Goal: Transaction & Acquisition: Subscribe to service/newsletter

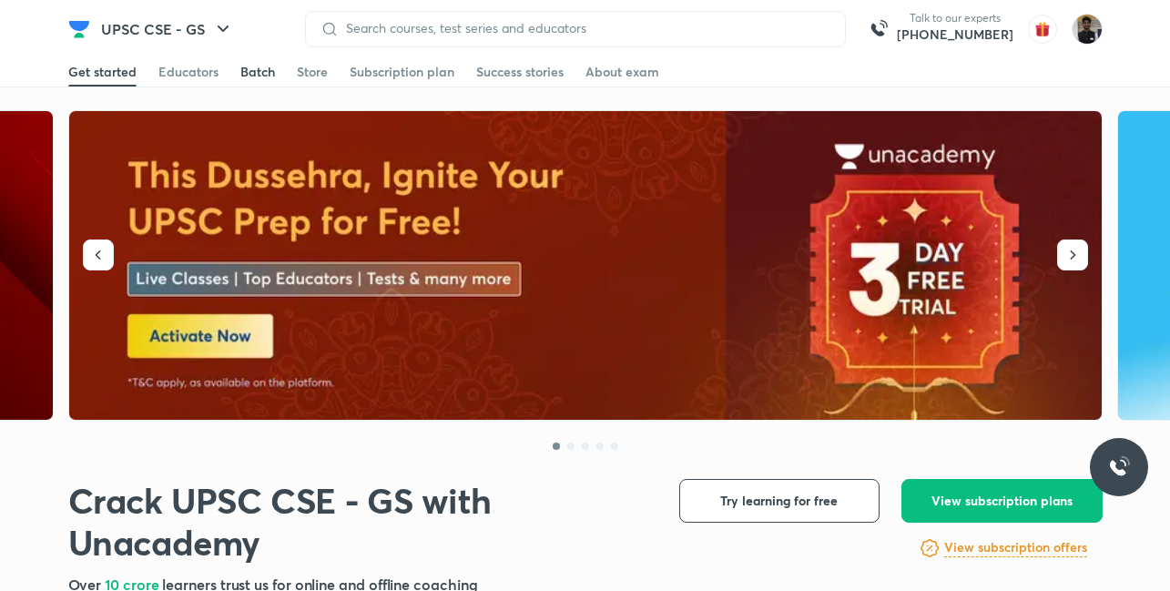
click at [256, 78] on div "Batch" at bounding box center [257, 72] width 35 height 18
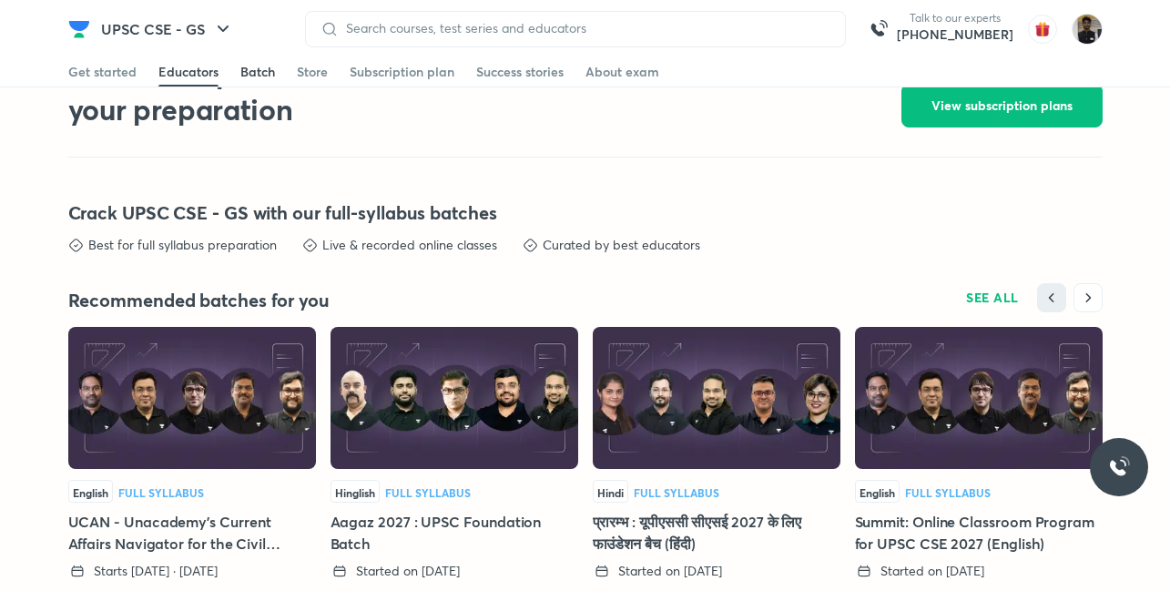
scroll to position [4012, 0]
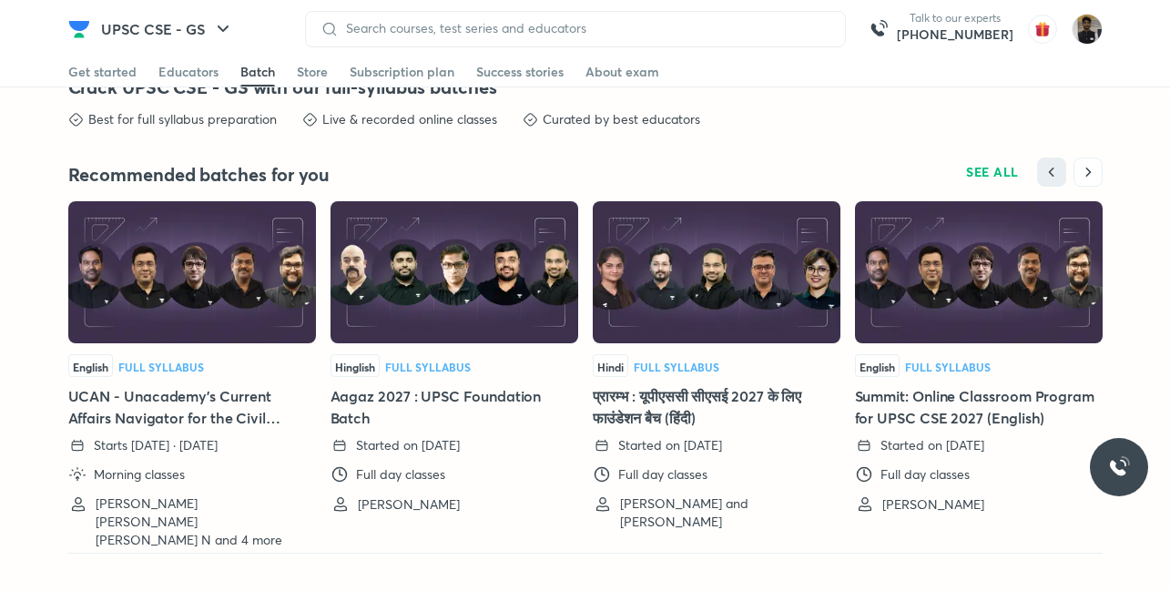
click at [386, 400] on h5 "Aagaz 2027 : UPSC Foundation Batch" at bounding box center [454, 407] width 248 height 44
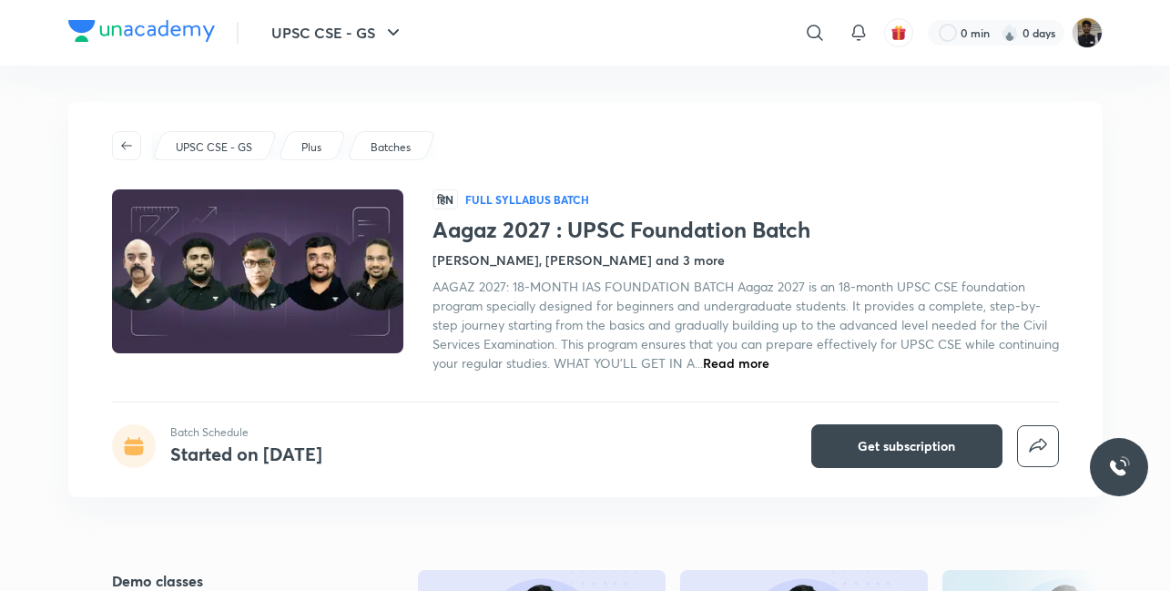
click at [837, 468] on div "UPSC CSE - GS Plus Batches हिN Full Syllabus Batch Aagaz 2027 : UPSC Foundation…" at bounding box center [585, 299] width 1034 height 395
click at [832, 452] on button "Get subscription" at bounding box center [906, 446] width 191 height 44
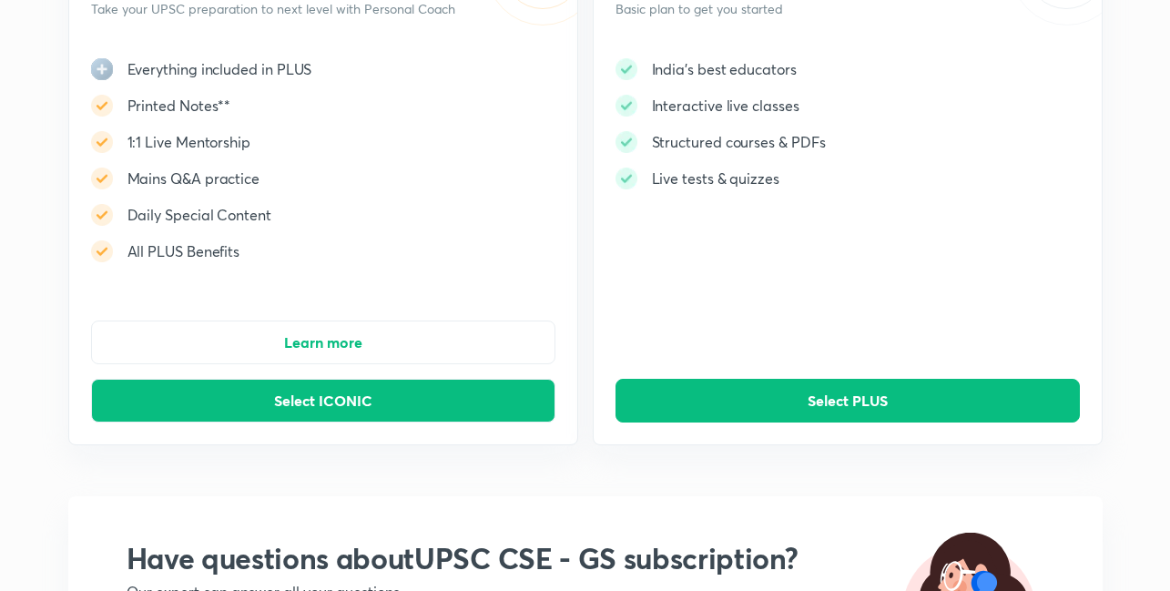
scroll to position [205, 0]
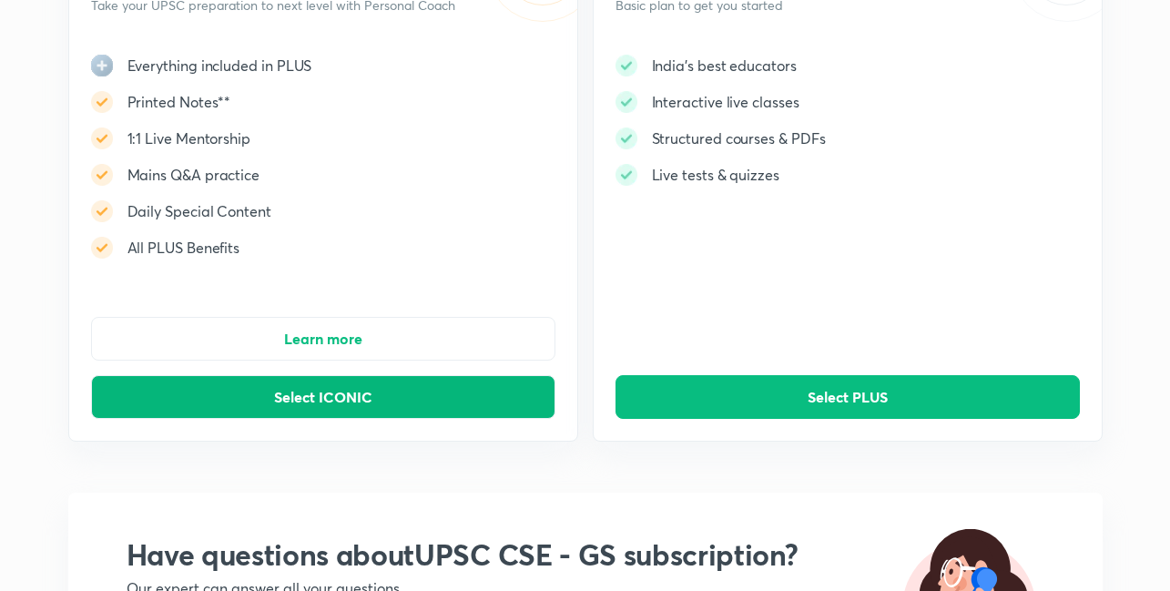
click at [309, 393] on span "Select ICONIC" at bounding box center [323, 397] width 98 height 18
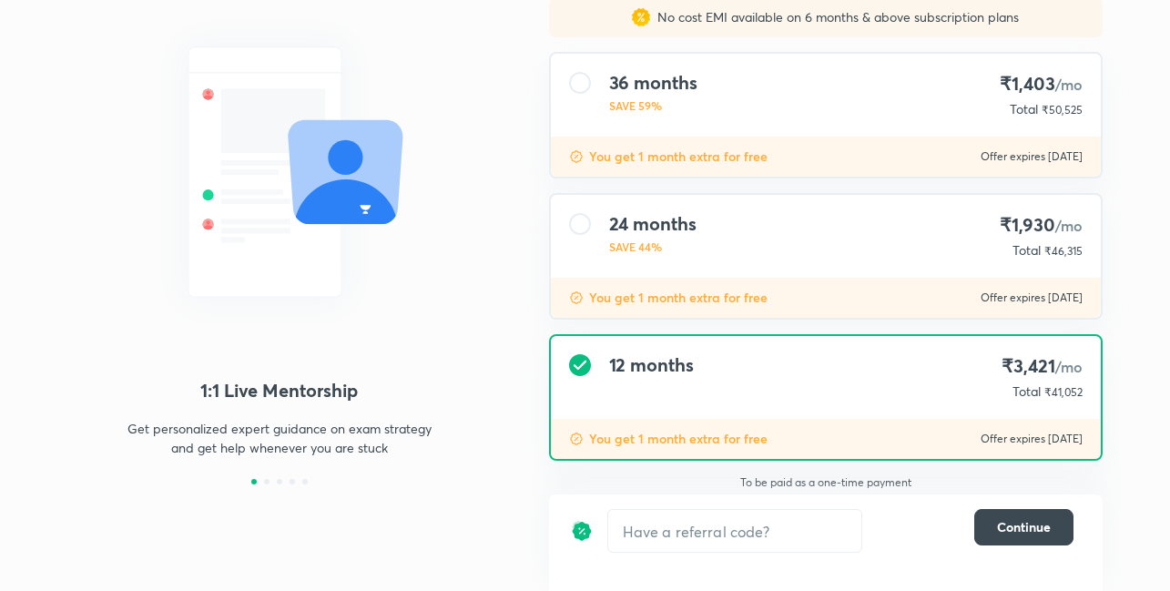
scroll to position [173, 0]
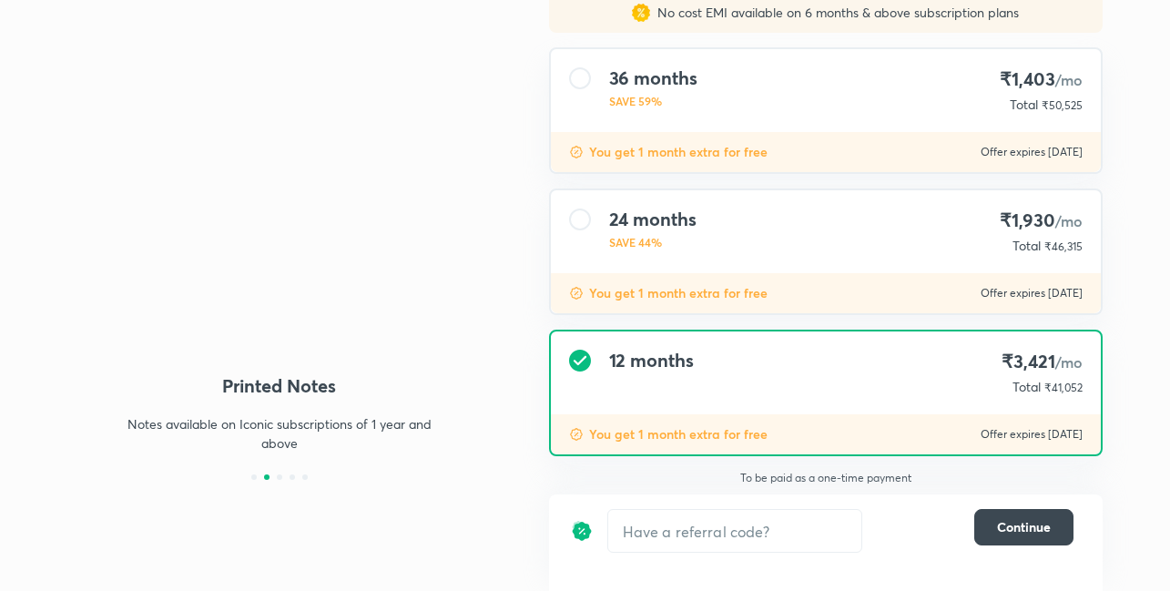
click at [598, 236] on div "24 months SAVE 44% ₹1,930 /mo Total ₹46,315" at bounding box center [826, 231] width 550 height 83
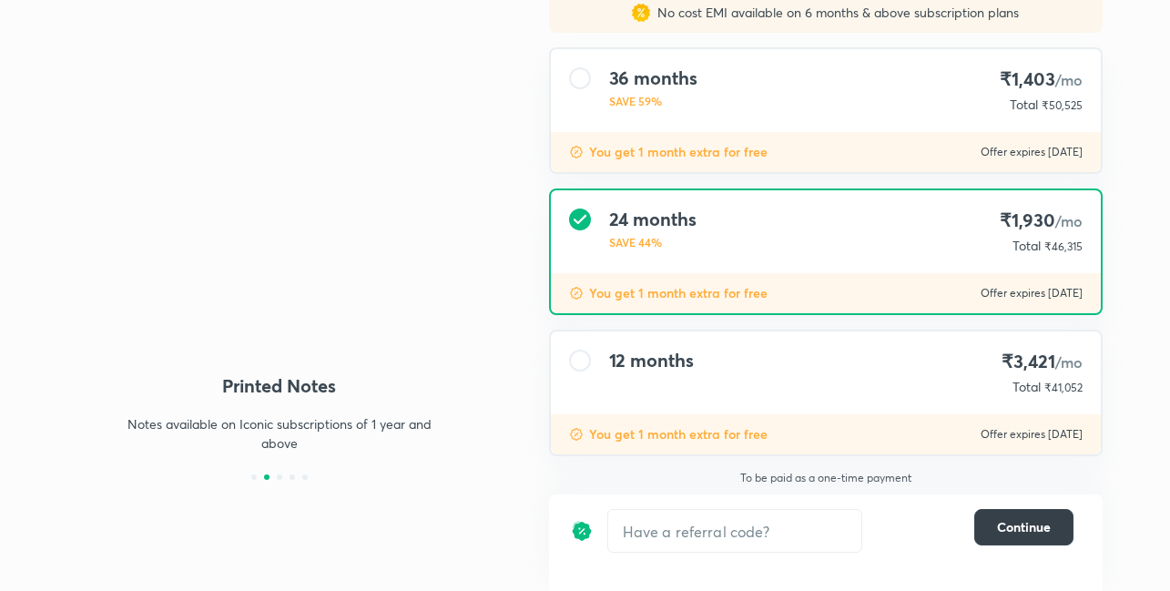
click at [998, 523] on span "Continue" at bounding box center [1024, 527] width 54 height 18
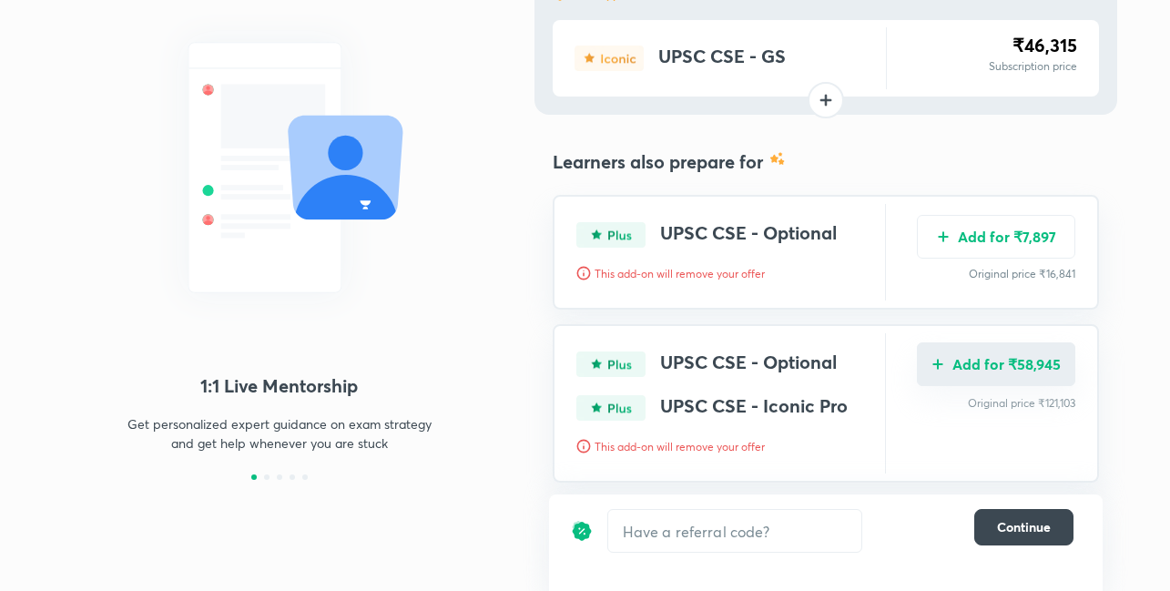
click at [961, 367] on button "Add for ₹58,945" at bounding box center [996, 364] width 158 height 44
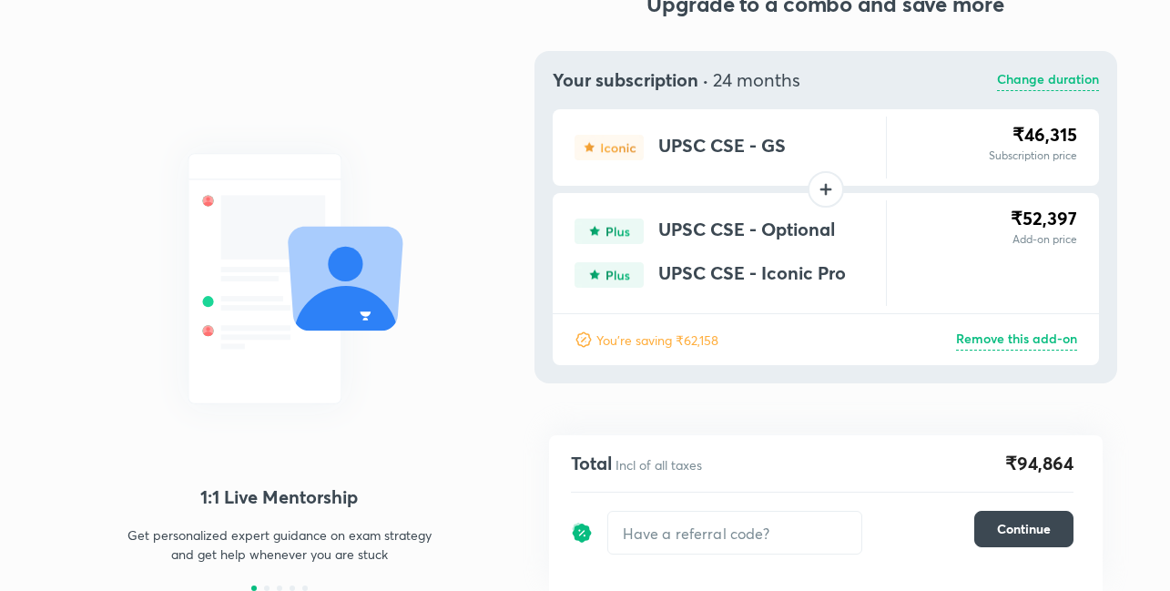
scroll to position [62, 0]
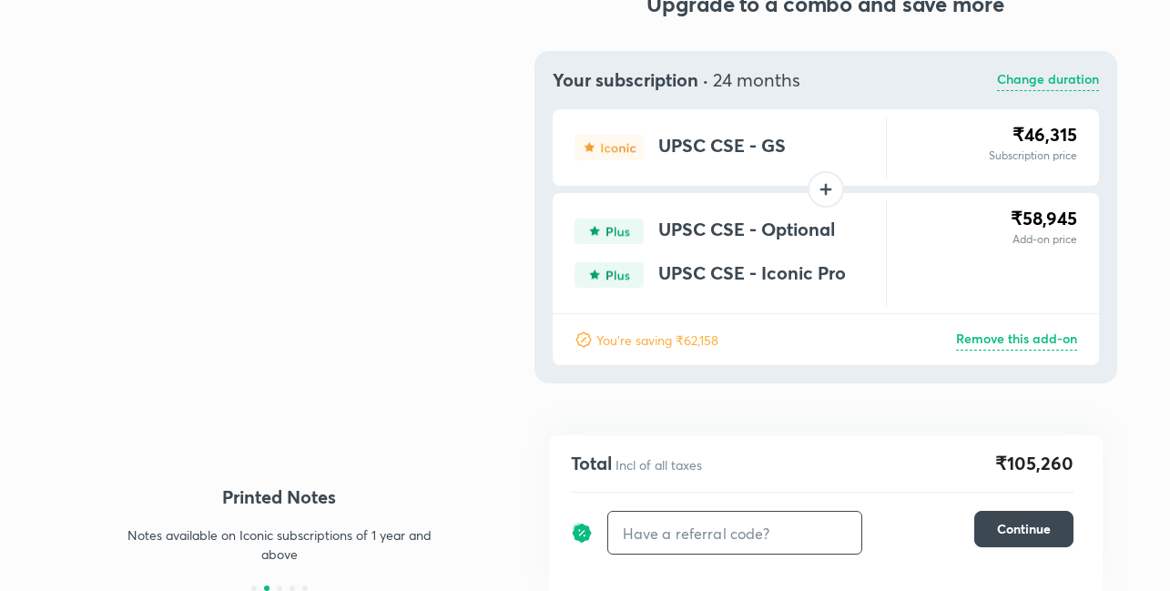
click at [664, 527] on input "text" at bounding box center [734, 533] width 253 height 43
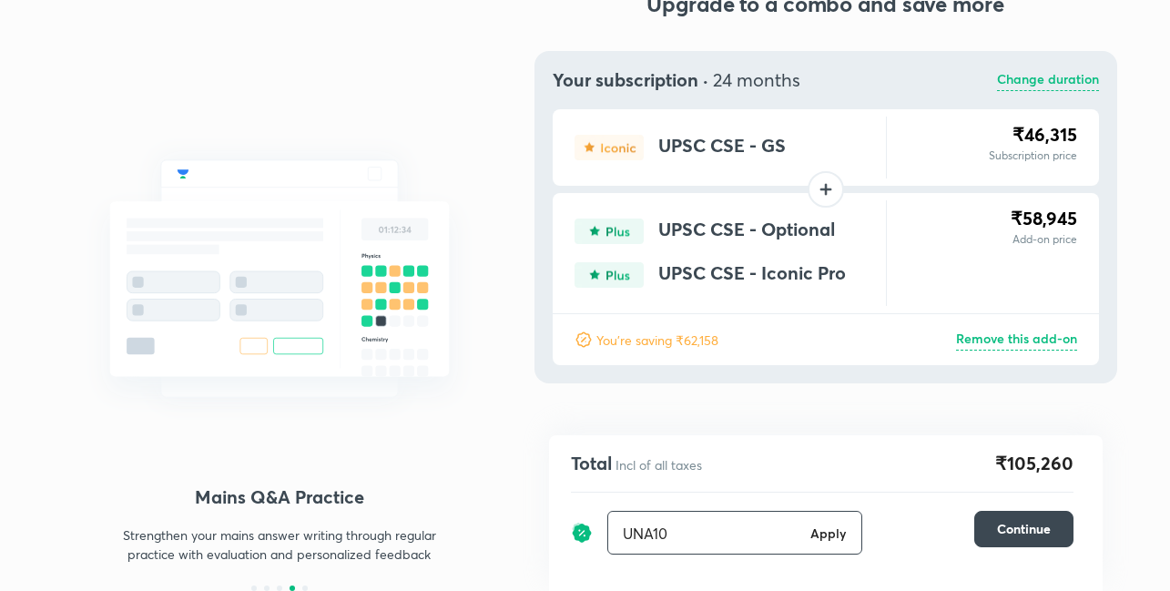
type input "UNA10"
click at [834, 532] on h6 "Apply" at bounding box center [828, 532] width 36 height 19
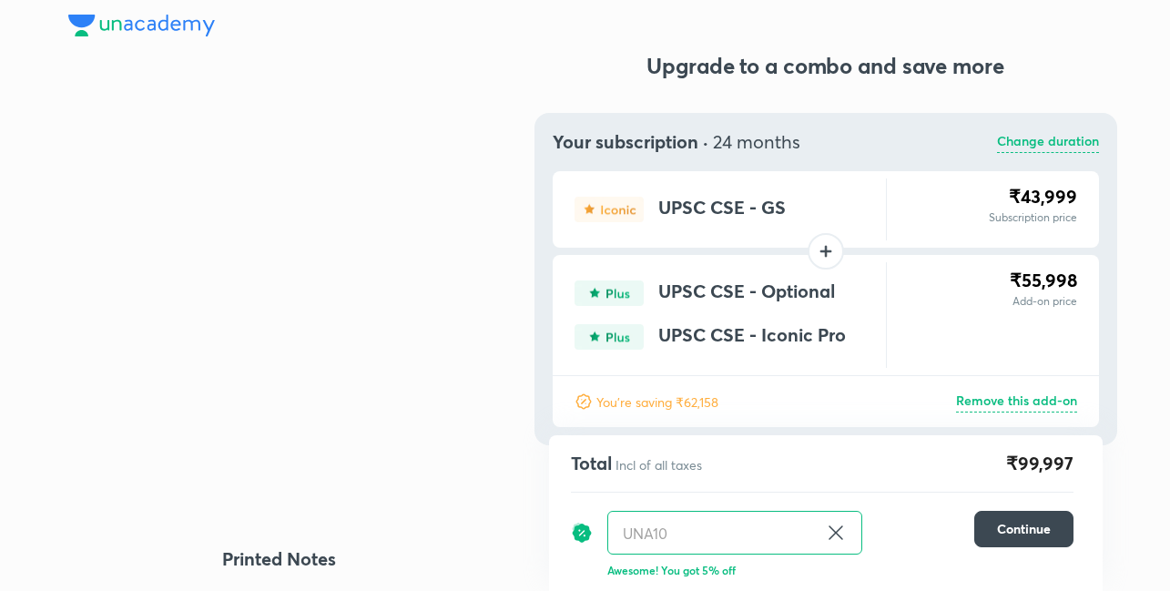
scroll to position [62, 0]
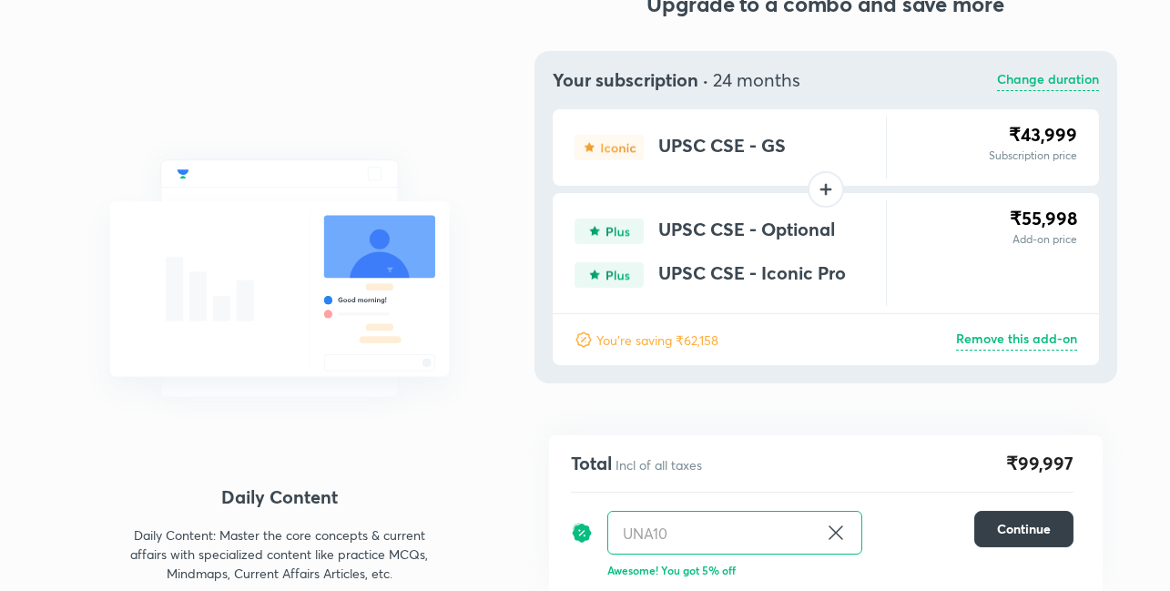
click at [1011, 532] on span "Continue" at bounding box center [1024, 529] width 54 height 18
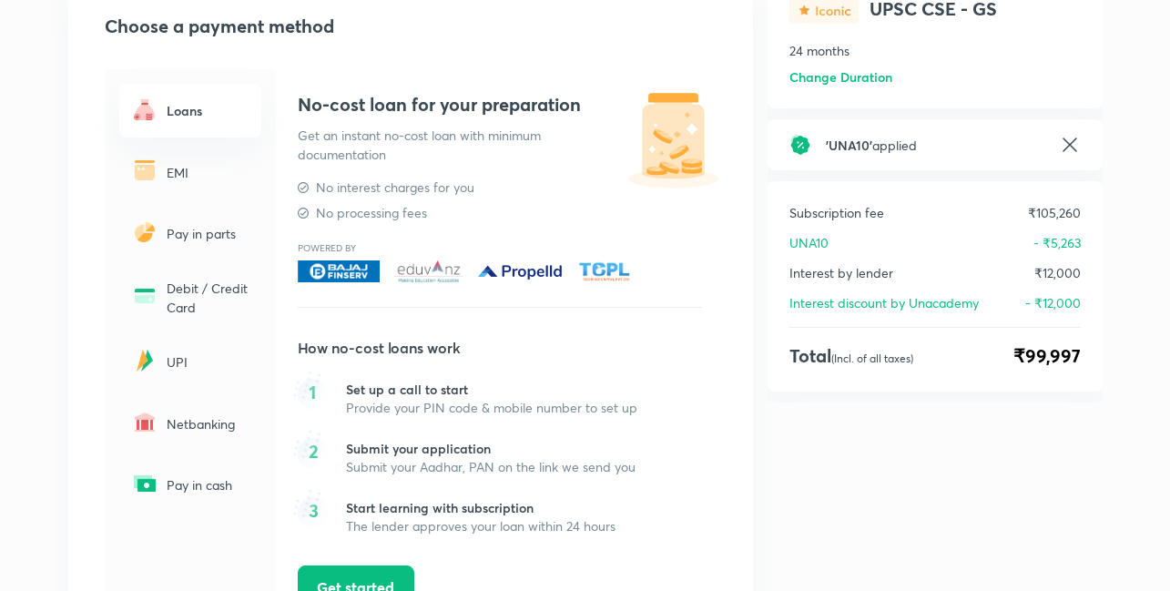
scroll to position [160, 0]
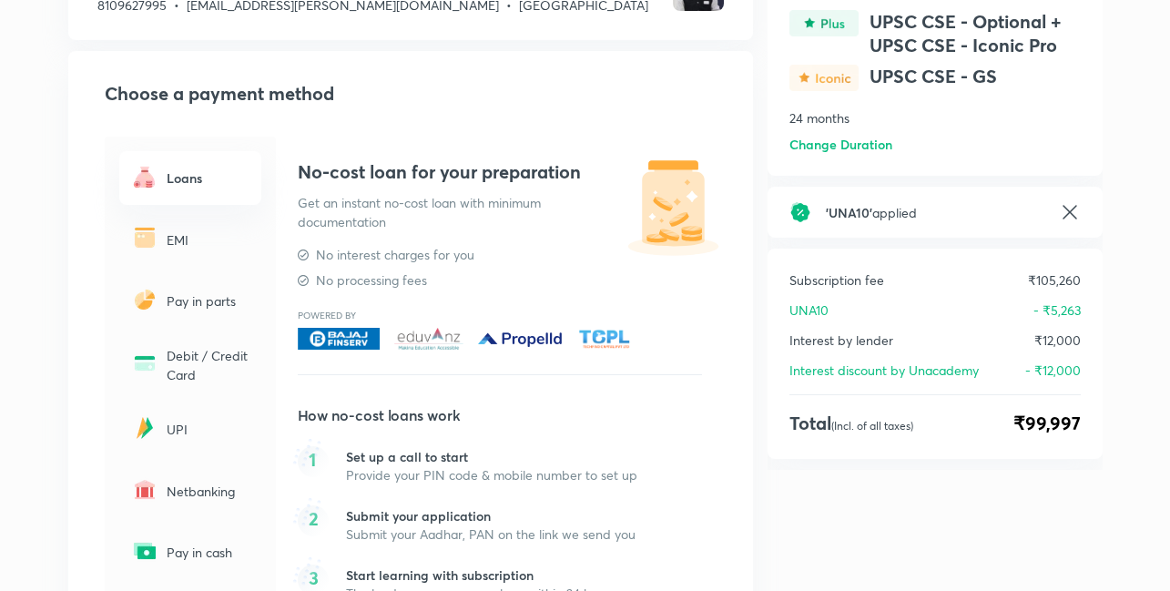
click at [158, 238] on img at bounding box center [144, 237] width 29 height 29
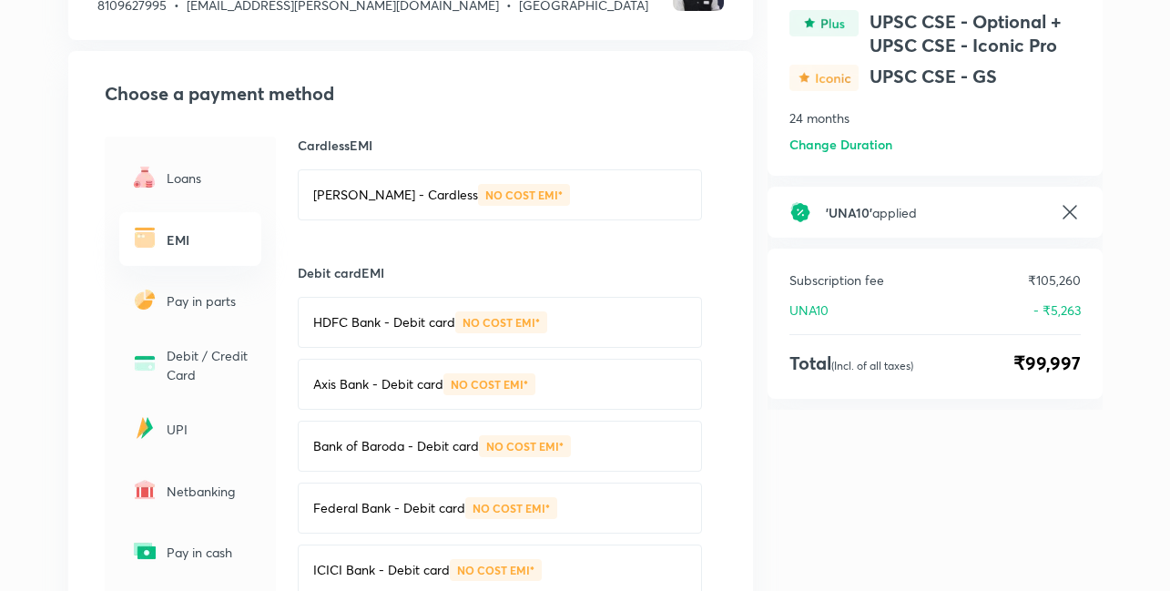
click at [411, 200] on p "[PERSON_NAME] - Cardless" at bounding box center [395, 195] width 165 height 18
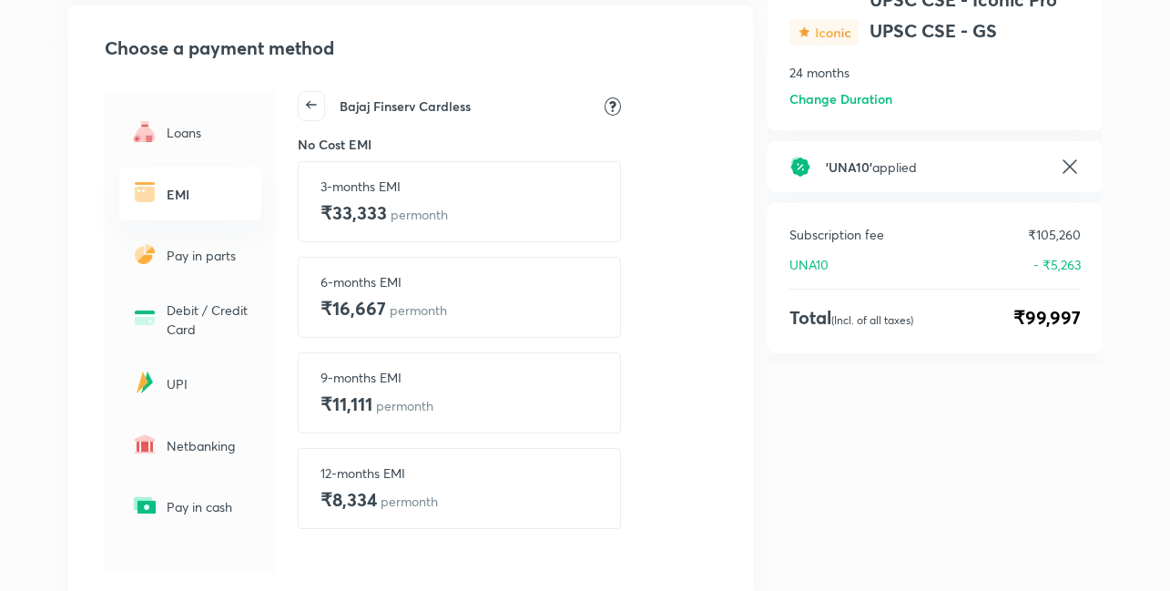
scroll to position [0, 0]
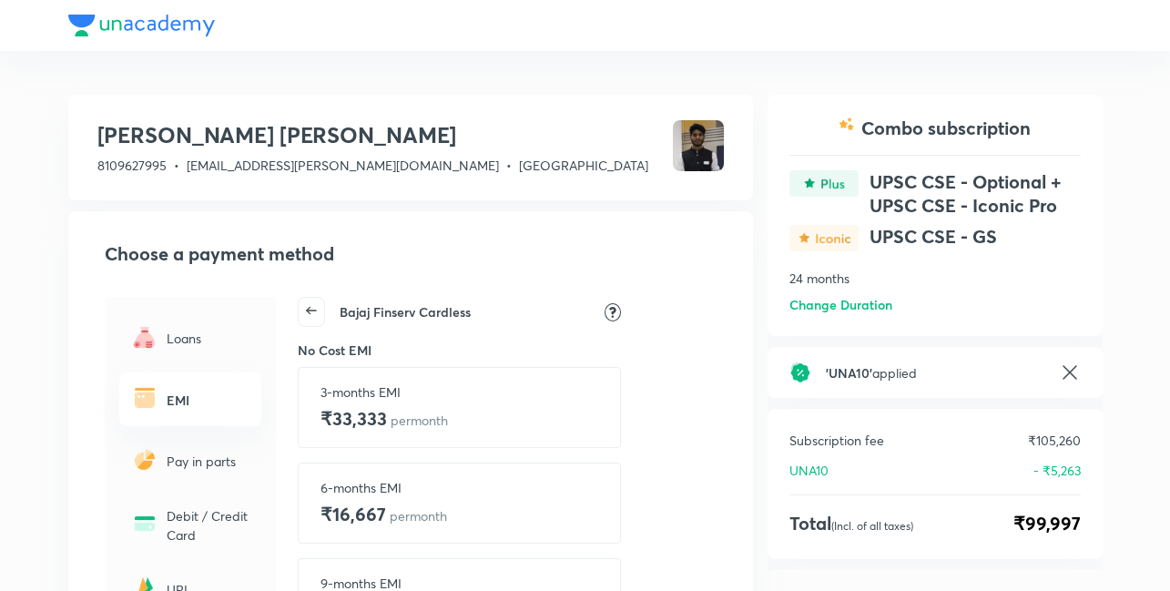
click at [313, 303] on icon at bounding box center [311, 310] width 25 height 25
